Goal: Task Accomplishment & Management: Complete application form

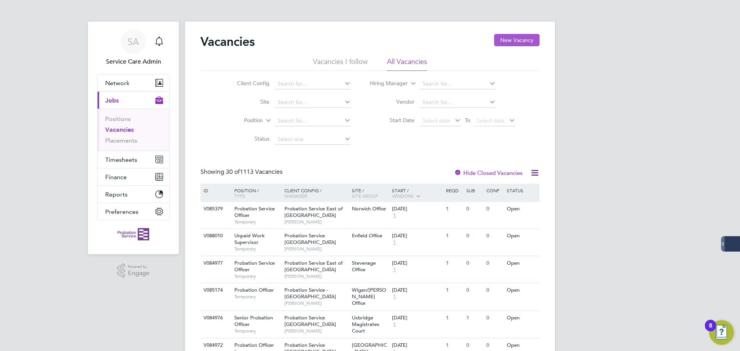
drag, startPoint x: 529, startPoint y: 39, endPoint x: 524, endPoint y: 39, distance: 4.3
click at [528, 39] on button "New Vacancy" at bounding box center [516, 40] width 45 height 12
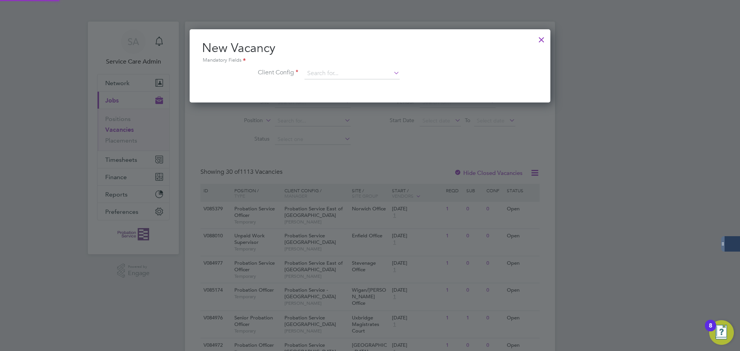
scroll to position [73, 361]
click at [343, 75] on input at bounding box center [351, 74] width 95 height 12
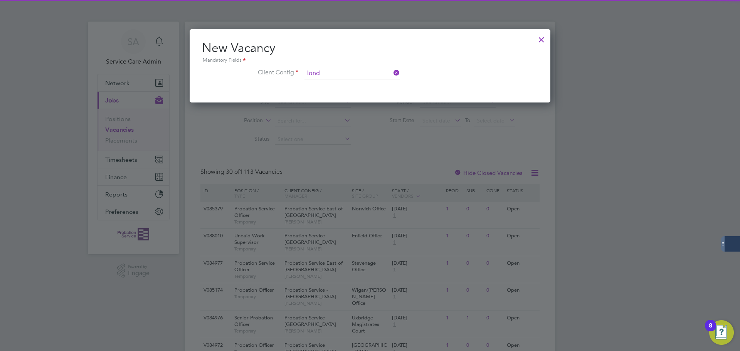
click at [336, 82] on li "Probation Service Lond on" at bounding box center [352, 84] width 96 height 10
type input "Probation Service London"
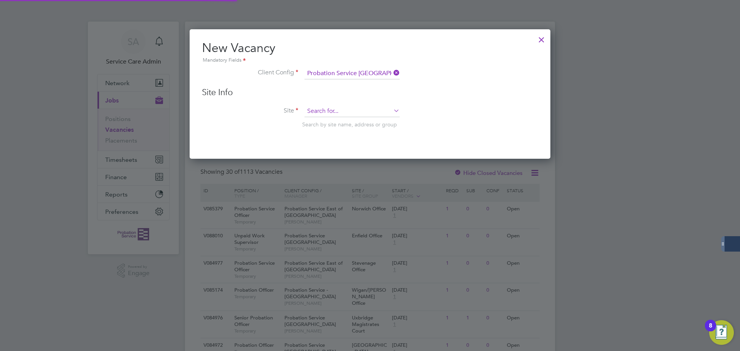
click at [328, 107] on input at bounding box center [351, 112] width 95 height 12
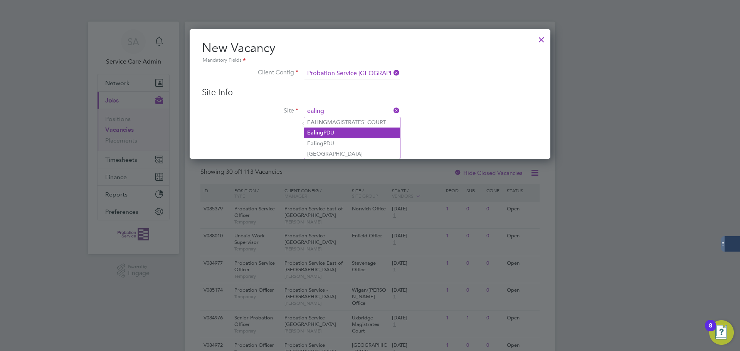
click at [329, 133] on li "Ealing PDU" at bounding box center [352, 133] width 96 height 10
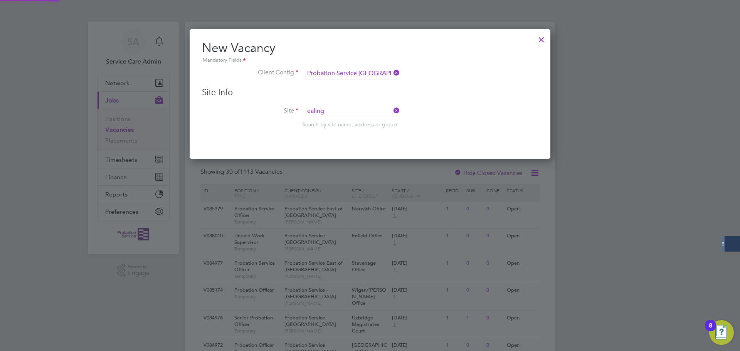
type input "Ealing PDU"
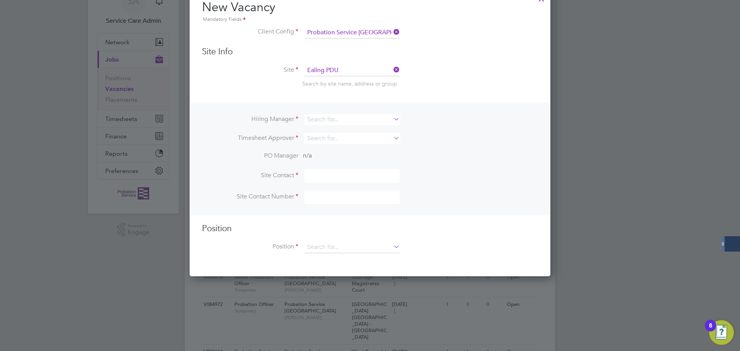
scroll to position [77, 0]
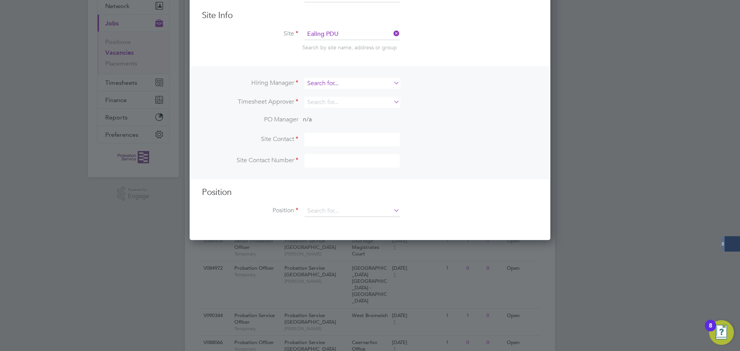
click at [334, 82] on input at bounding box center [351, 83] width 95 height 11
click at [338, 92] on li "Billy Finnegan" at bounding box center [352, 94] width 96 height 10
type input "Billy Finnegan"
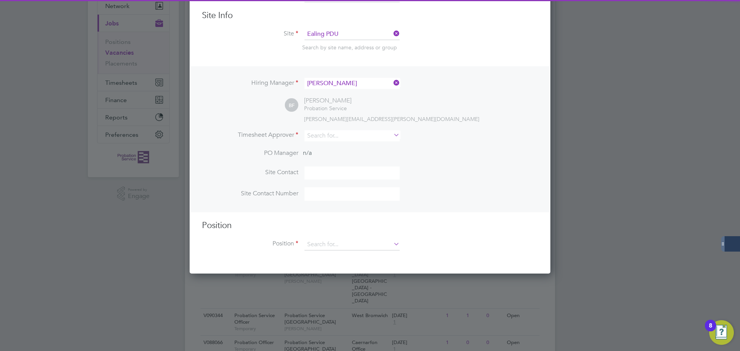
scroll to position [322, 361]
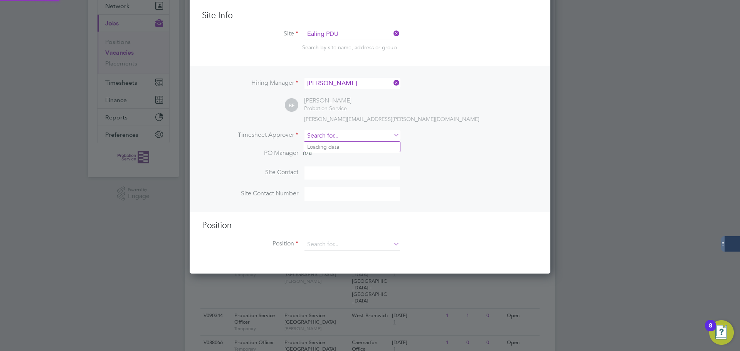
click at [311, 141] on input at bounding box center [351, 135] width 95 height 11
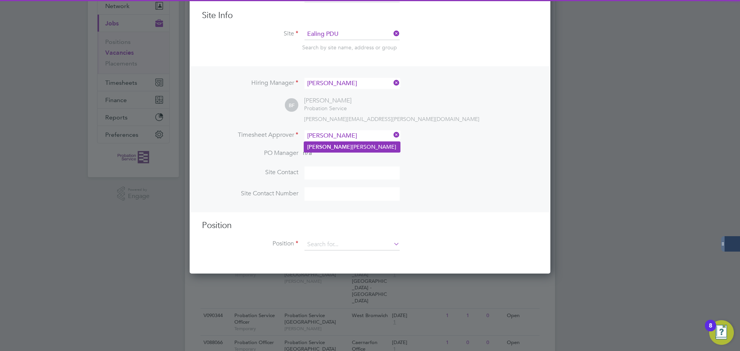
click at [325, 144] on li "Billy Finnegan" at bounding box center [352, 147] width 96 height 10
type input "Billy Finnegan"
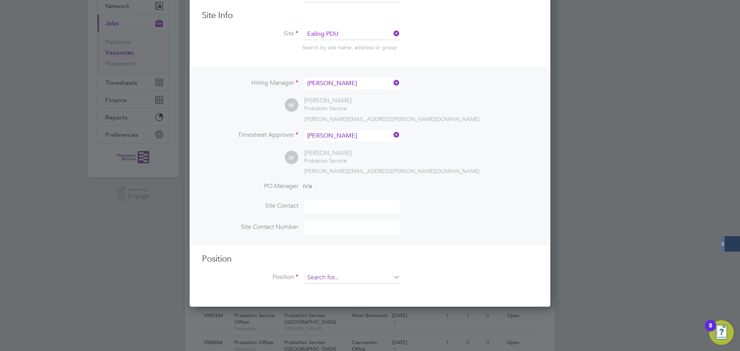
click at [329, 279] on input at bounding box center [351, 278] width 95 height 12
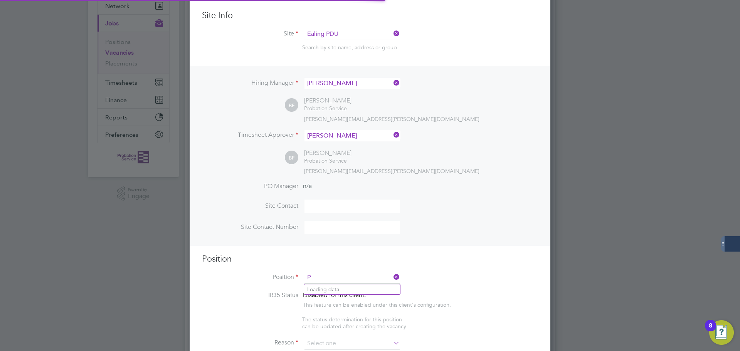
scroll to position [1110, 361]
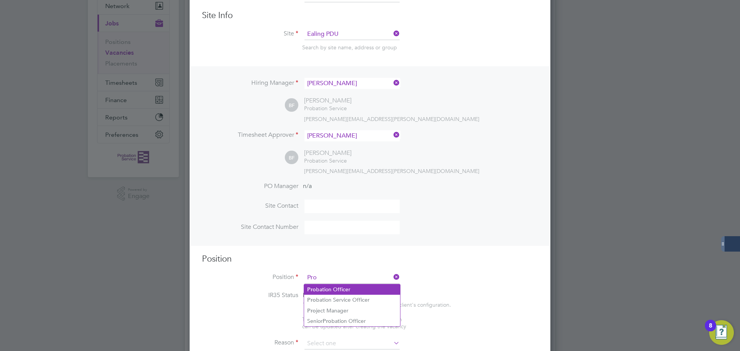
click at [326, 289] on li "Pro bation Officer" at bounding box center [352, 289] width 96 height 10
type input "Probation Officer"
type textarea "Qualified Probation Officer"
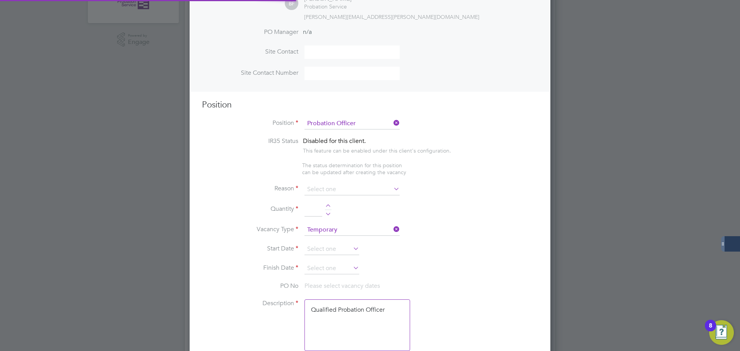
scroll to position [23, 40]
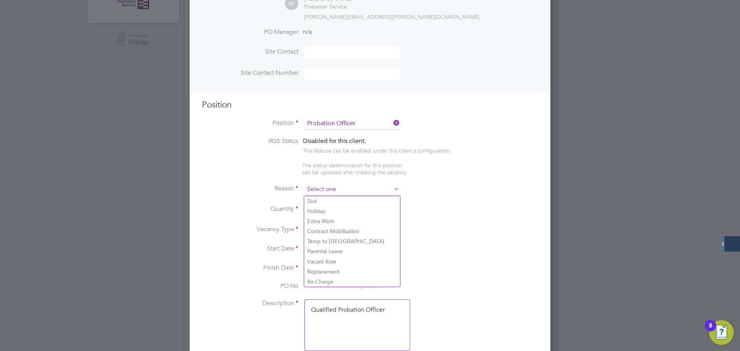
click at [323, 189] on input at bounding box center [351, 190] width 95 height 12
click at [325, 259] on li "Vacant Role" at bounding box center [352, 262] width 96 height 10
type input "Vacant Role"
click at [328, 205] on div at bounding box center [328, 206] width 7 height 5
type input "1"
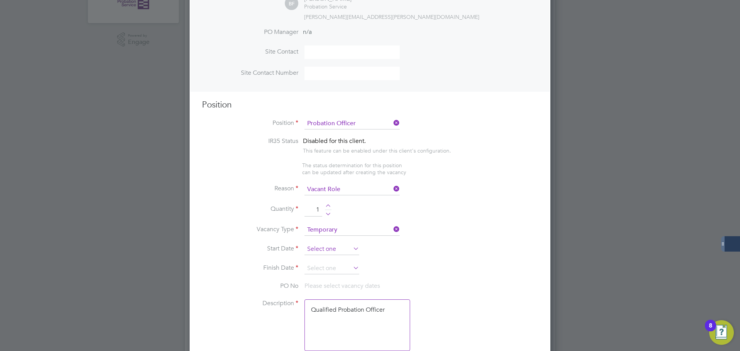
click at [317, 249] on input at bounding box center [331, 250] width 55 height 12
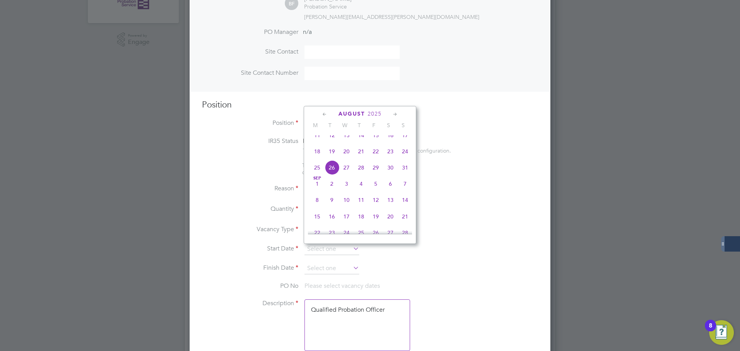
click at [315, 191] on span "Sep 1" at bounding box center [317, 183] width 15 height 15
type input "01 Sep 2025"
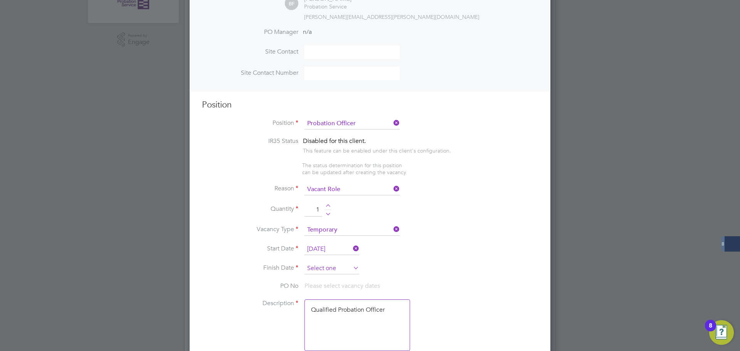
click at [314, 273] on input at bounding box center [331, 269] width 55 height 12
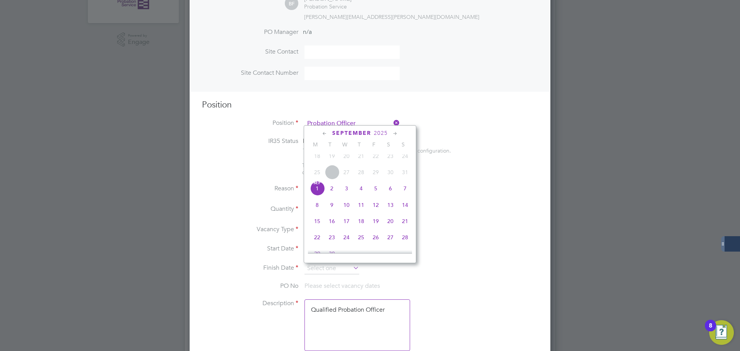
click at [395, 132] on icon at bounding box center [394, 133] width 7 height 8
drag, startPoint x: 395, startPoint y: 133, endPoint x: 388, endPoint y: 163, distance: 31.3
click at [395, 133] on icon at bounding box center [394, 133] width 7 height 8
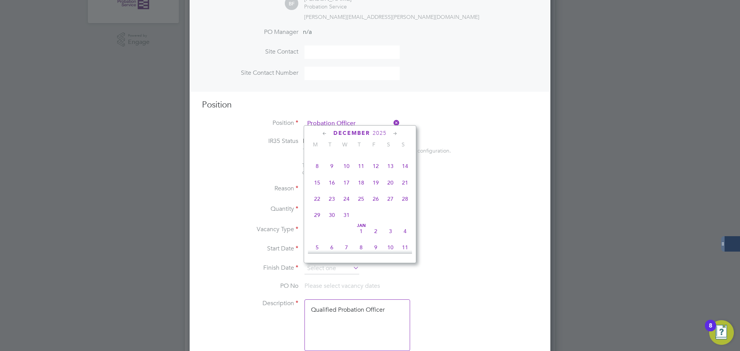
click at [408, 206] on span "28" at bounding box center [405, 199] width 15 height 15
type input "28 Dec 2025"
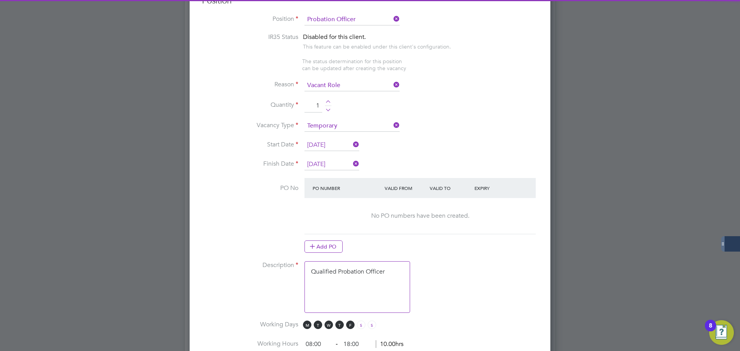
scroll to position [347, 0]
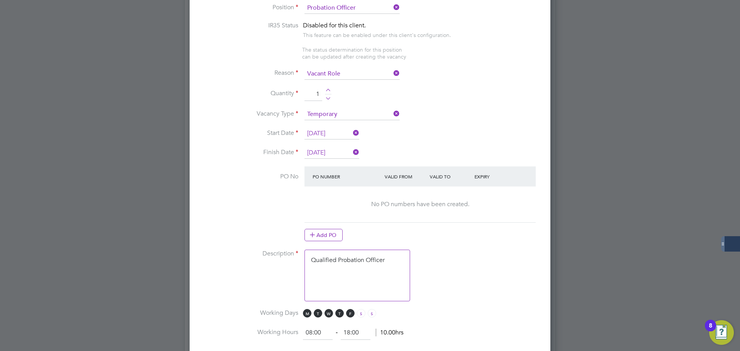
click at [343, 273] on textarea "Qualified Probation Officer" at bounding box center [357, 276] width 106 height 52
drag, startPoint x: 397, startPoint y: 265, endPoint x: 302, endPoint y: 257, distance: 95.1
click at [302, 257] on li "Description Qualified Probation Officer" at bounding box center [370, 279] width 336 height 59
paste textarea "The tracking number for this OP1 request is: " 2308B" Yes Question Answer Proba…"
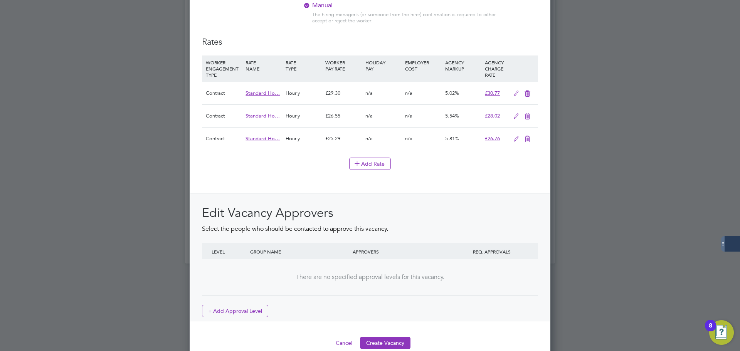
scroll to position [886, 0]
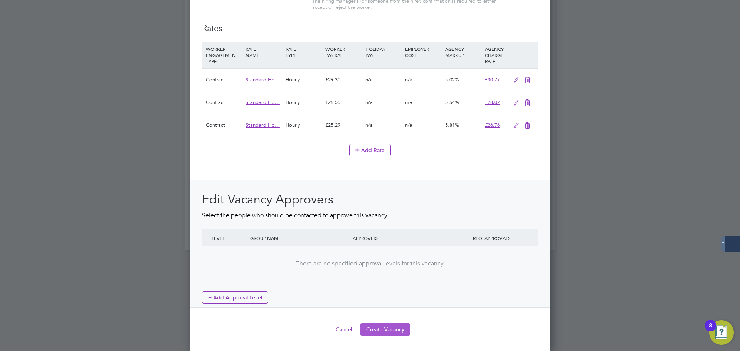
type textarea "The tracking number for this OP1 request is: " 2308B" Yes Question Answer Proba…"
click at [374, 325] on button "Create Vacancy" at bounding box center [385, 329] width 50 height 12
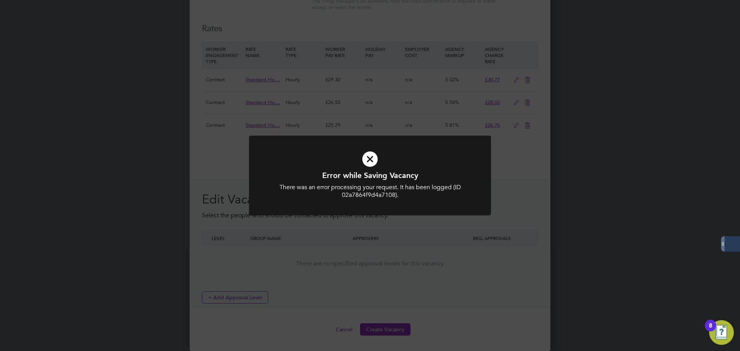
click at [415, 200] on div at bounding box center [370, 176] width 242 height 80
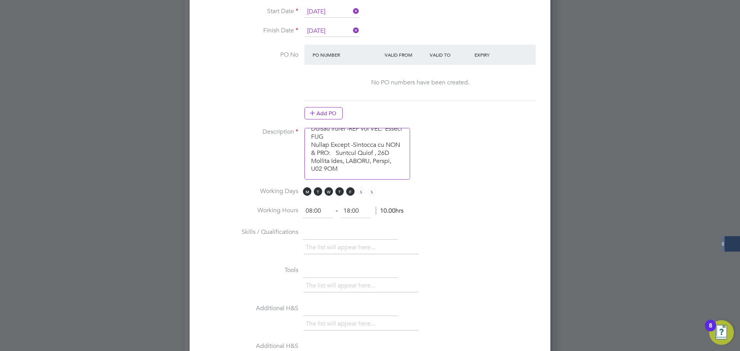
scroll to position [0, 0]
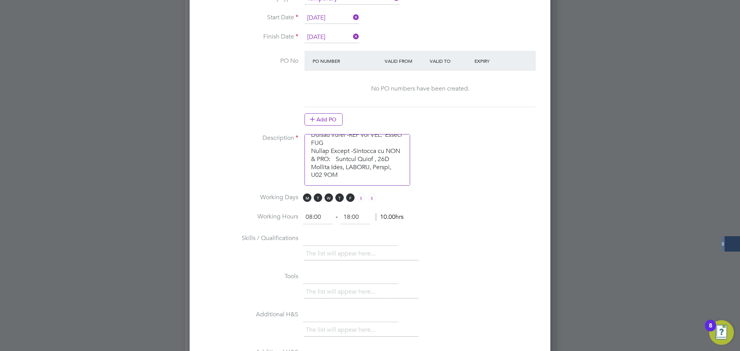
click at [342, 175] on textarea at bounding box center [357, 160] width 106 height 52
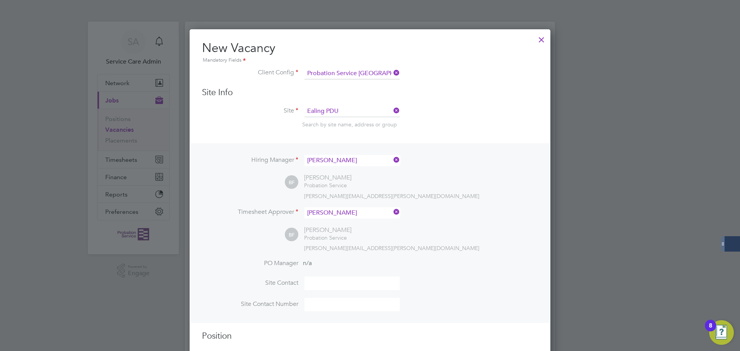
drag, startPoint x: 541, startPoint y: 39, endPoint x: 494, endPoint y: 55, distance: 48.9
click at [539, 39] on div at bounding box center [541, 38] width 14 height 14
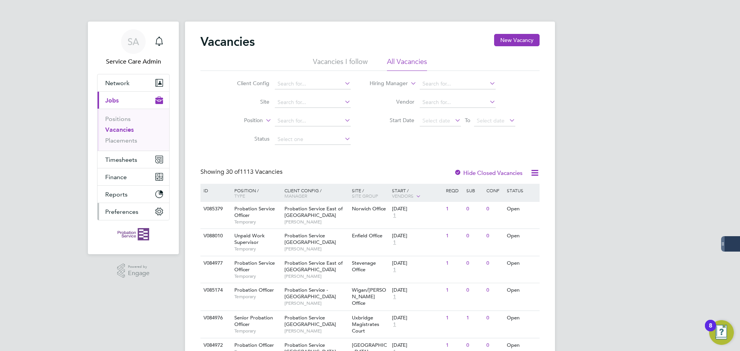
click at [158, 212] on icon "Main navigation" at bounding box center [159, 212] width 8 height 8
click at [722, 335] on img "Open Resource Center, 8 new notifications" at bounding box center [721, 332] width 25 height 25
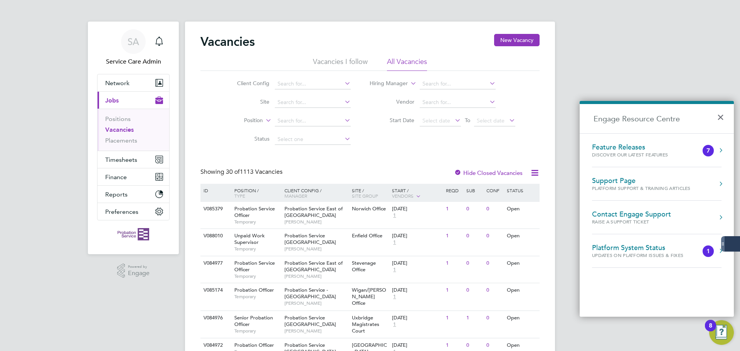
click at [647, 212] on div "Contact Engage Support" at bounding box center [631, 214] width 79 height 8
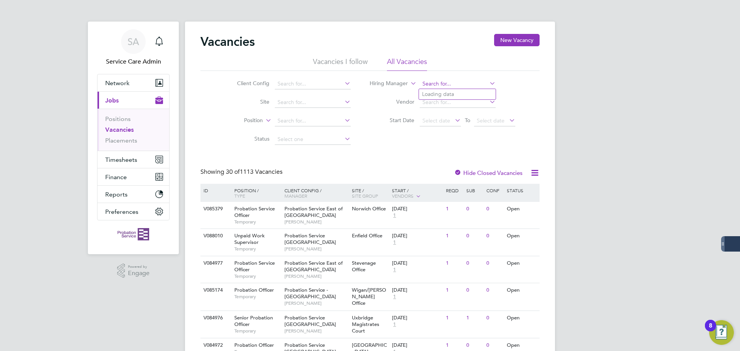
click at [432, 86] on input at bounding box center [458, 84] width 76 height 11
click at [438, 104] on li "Clint Howat" at bounding box center [479, 105] width 121 height 10
type input "[PERSON_NAME]"
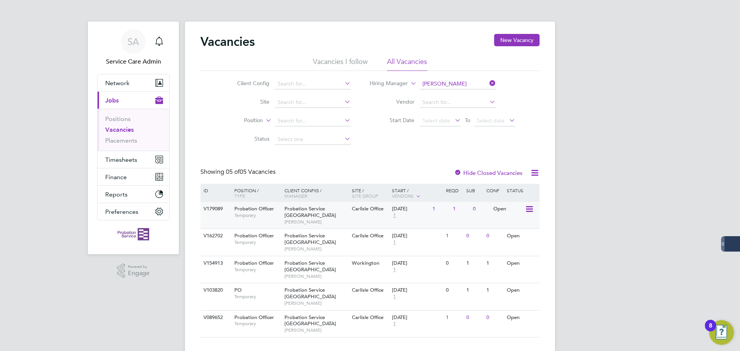
click at [360, 208] on span "Carlisle Office" at bounding box center [368, 208] width 32 height 7
click at [121, 139] on link "Placements" at bounding box center [121, 140] width 32 height 7
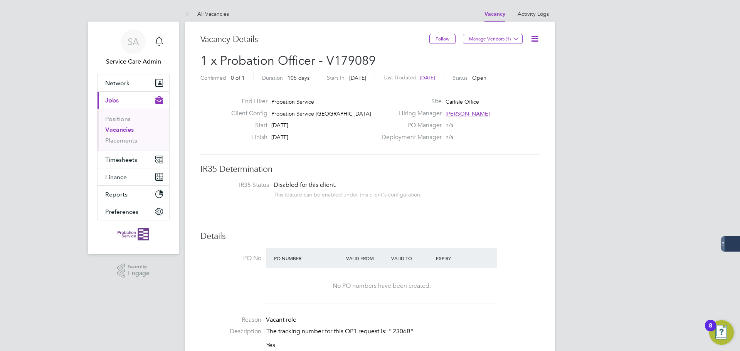
click at [536, 34] on icon at bounding box center [535, 39] width 10 height 10
click at [516, 56] on li "Edit Vacancy e" at bounding box center [516, 57] width 45 height 11
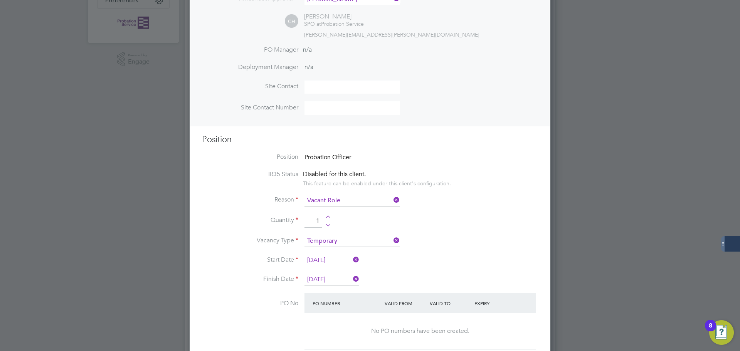
scroll to position [308, 0]
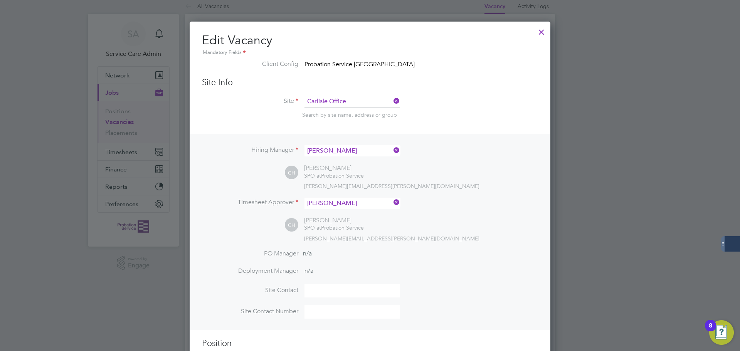
click at [542, 32] on div at bounding box center [541, 30] width 14 height 14
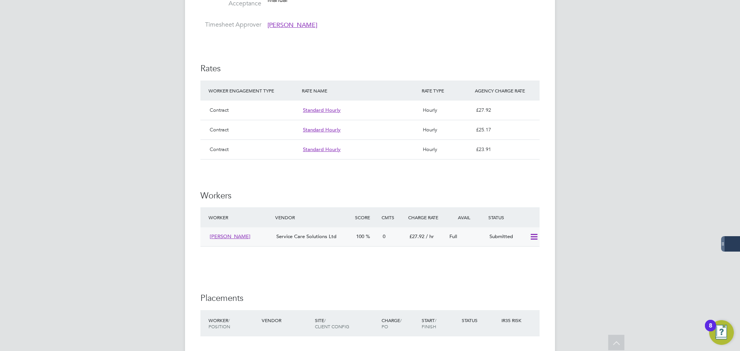
click at [535, 234] on icon at bounding box center [534, 237] width 10 height 6
drag, startPoint x: 516, startPoint y: 229, endPoint x: 512, endPoint y: 223, distance: 6.9
click at [516, 229] on li "Offer" at bounding box center [523, 229] width 27 height 11
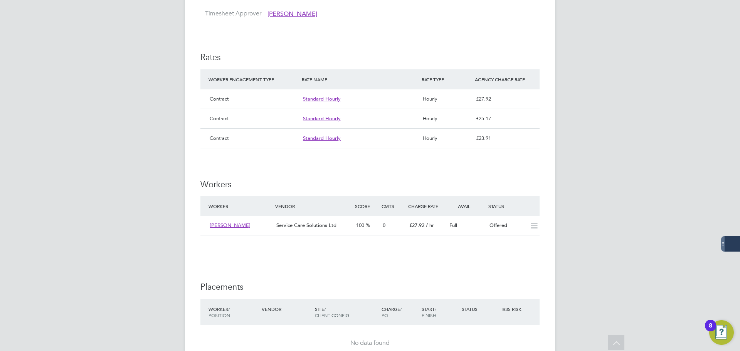
scroll to position [809, 0]
